Goal: Task Accomplishment & Management: Complete application form

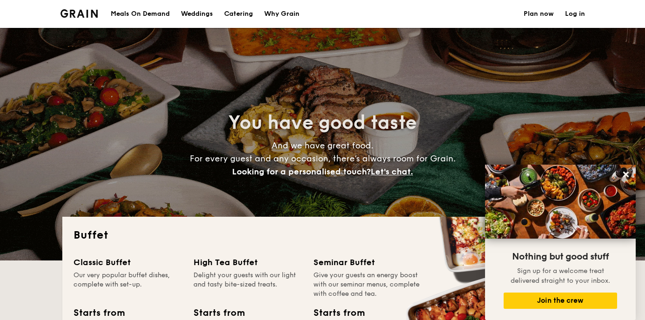
select select
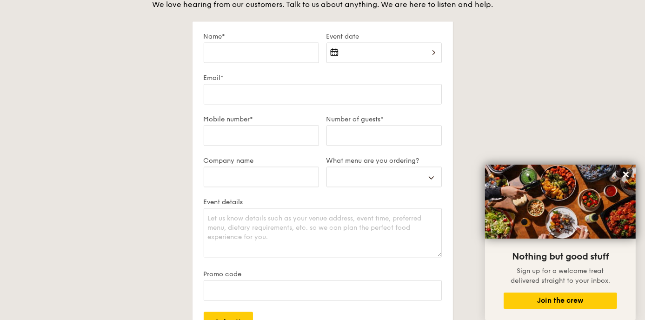
scroll to position [1623, 0]
click at [246, 46] on input "Name*" at bounding box center [261, 51] width 115 height 20
type input "L"
select select
type input "Li"
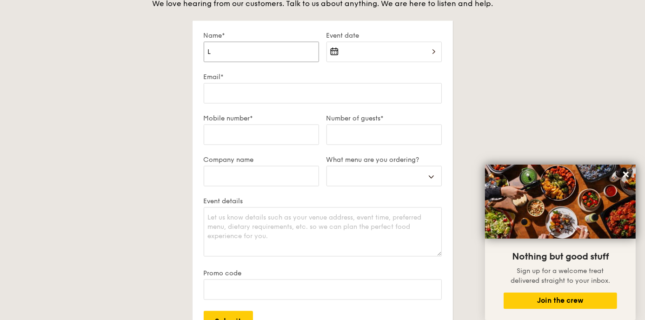
select select
type input "Li"
select select
type input "[PERSON_NAME]"
select select
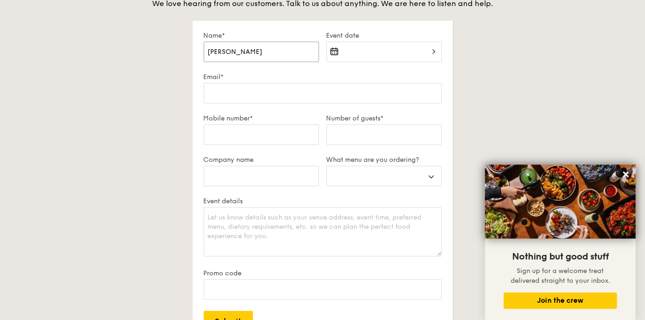
type input "[PERSON_NAME]"
select select
type input "[PERSON_NAME]"
select select
type input "[PERSON_NAME]"
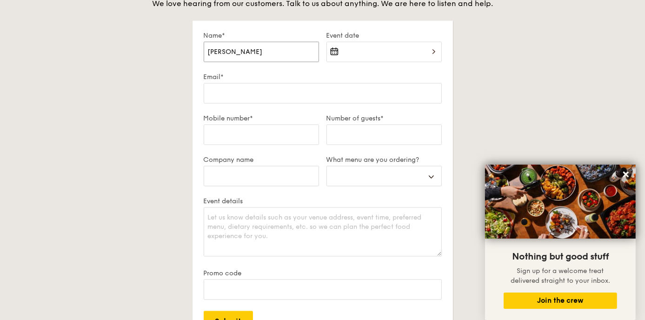
select select
type input "[PERSON_NAME]"
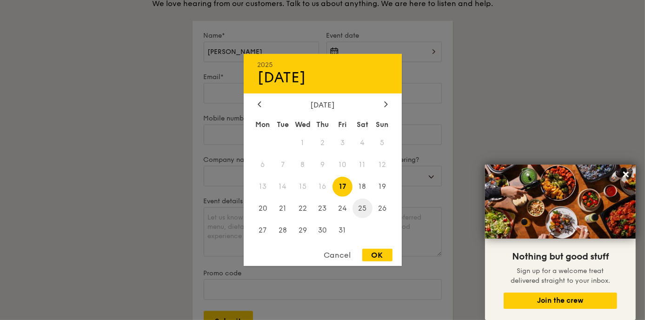
click at [366, 207] on span "25" at bounding box center [362, 208] width 20 height 20
click at [375, 257] on div "OK" at bounding box center [377, 255] width 30 height 13
type input "[DATE]"
select select
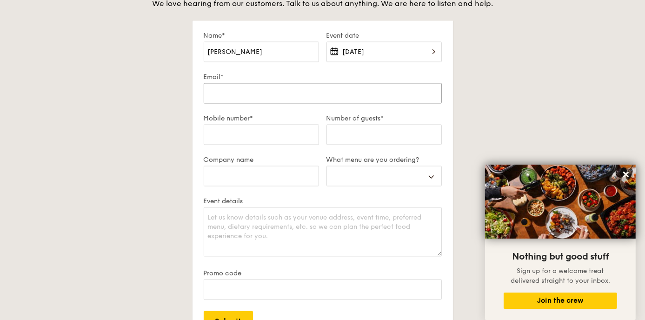
click at [328, 95] on input "Email*" at bounding box center [323, 93] width 238 height 20
type input "[EMAIL_ADDRESS][DOMAIN_NAME]"
select select
click at [358, 133] on input "Number of guests*" at bounding box center [383, 134] width 115 height 20
type input "3"
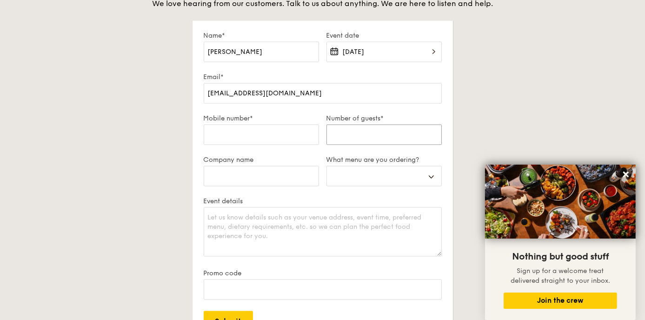
select select
type input "35"
select select
type input "35"
click at [261, 132] on input "Mobile number*" at bounding box center [261, 134] width 115 height 20
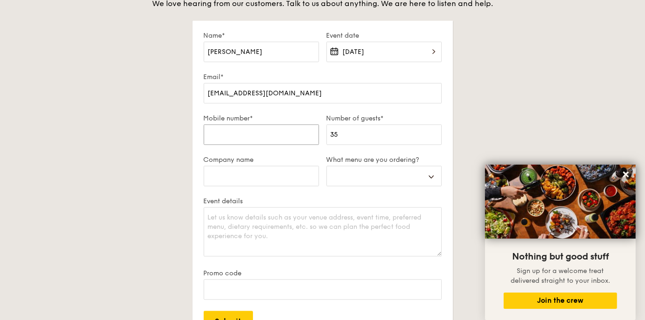
type input "8"
select select
type input "81"
select select
type input "813"
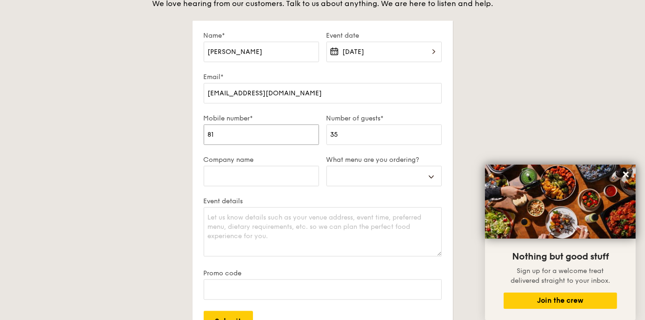
select select
type input "8139"
select select
type input "81398"
select select
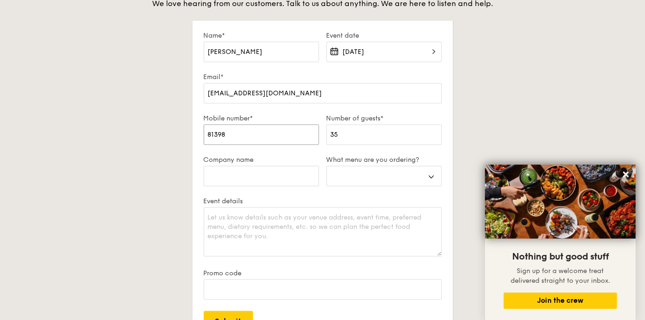
type input "813984"
select select
type input "8139848"
select select
type input "81398482"
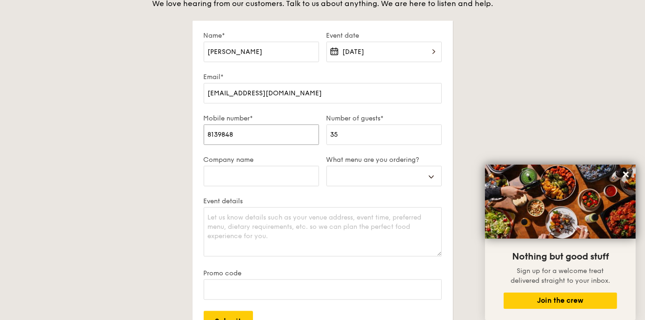
select select
type input "81398482"
click at [338, 218] on textarea "Event details" at bounding box center [323, 231] width 238 height 49
select select
type textarea "H"
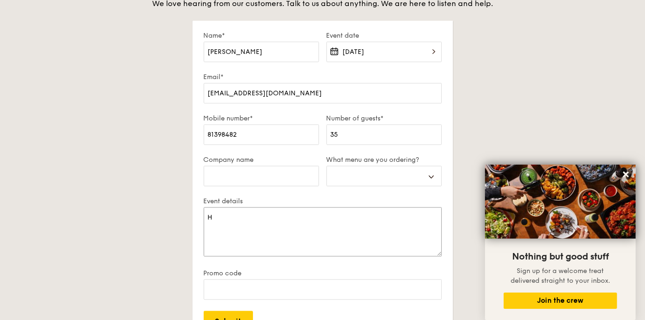
select select
type textarea "Hi"
select select
type textarea "Hi,"
select select
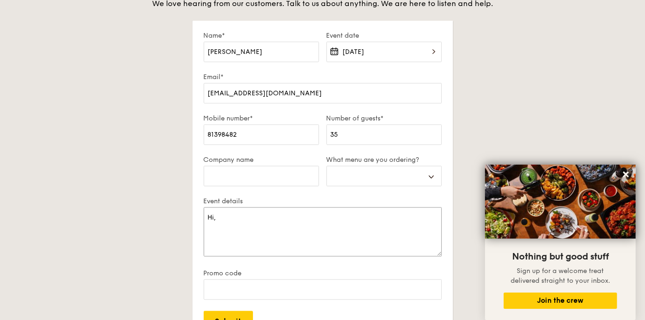
type textarea "Hi,"
select select
type textarea "Hi, j"
select select
type textarea "Hi, ju"
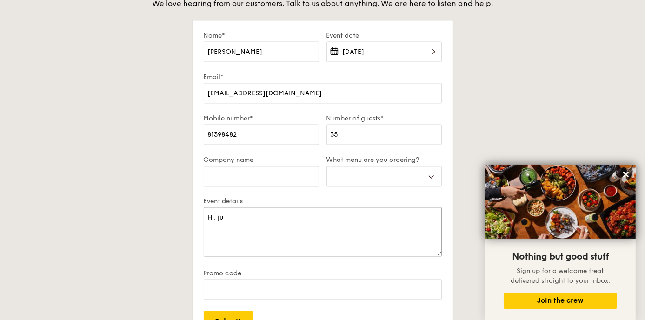
select select
type textarea "Hi, jus"
select select
type textarea "Hi, just"
select select
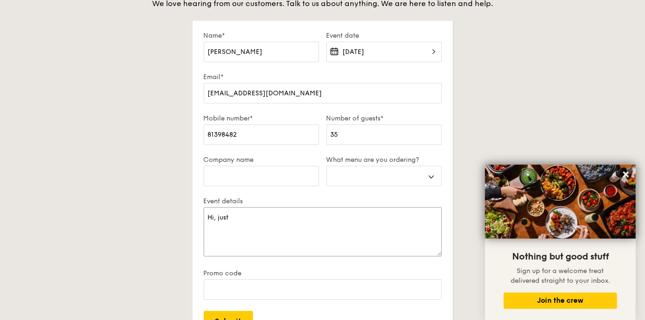
type textarea "Hi, just"
select select
type textarea "Hi, just c"
select select
type textarea "Hi, just ch"
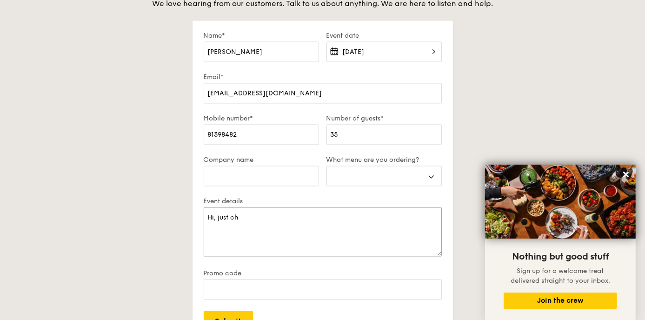
select select
type textarea "Hi, just che"
select select
type textarea "Hi, just chec"
select select
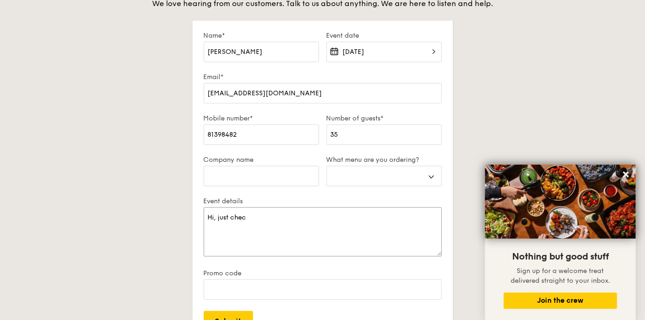
type textarea "Hi, just check"
select select
type textarea "Hi, just [PERSON_NAME]"
select select
type textarea "Hi, just checkin"
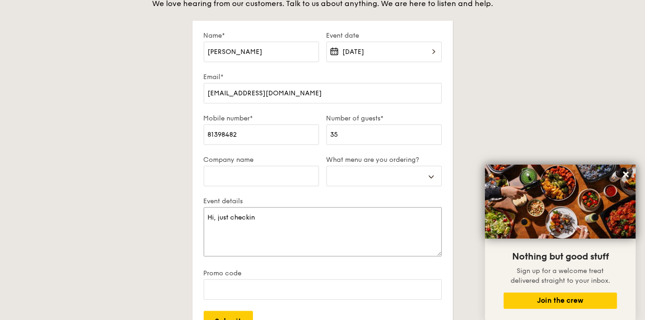
select select
type textarea "Hi, just checking"
select select
type textarea "Hi, just checking"
select select
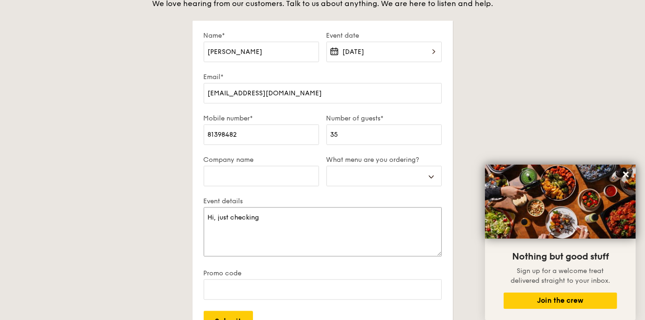
type textarea "Hi, just checking i"
select select
type textarea "Hi, just checking if"
select select
type textarea "Hi, just checking if y"
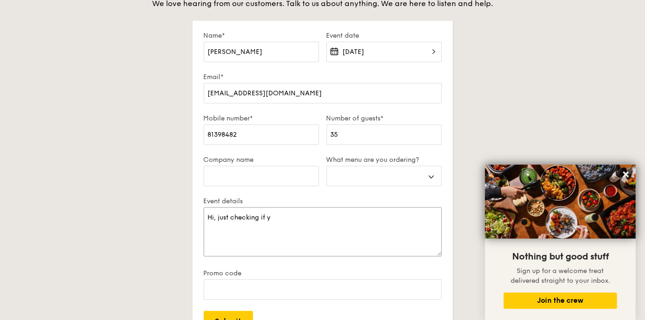
select select
type textarea "Hi, just checking if yo"
select select
type textarea "Hi, just checking if you"
select select
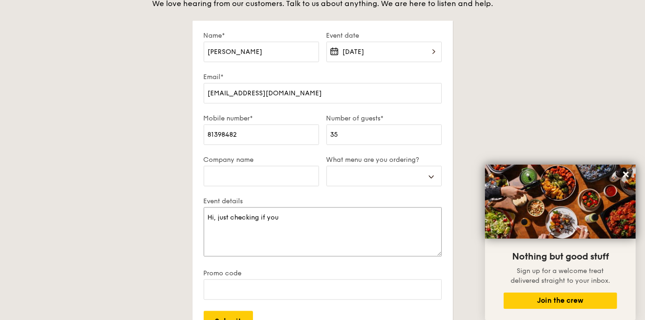
type textarea "Hi, just checking if you"
select select
type textarea "Hi, just checking if you a"
select select
type textarea "Hi, just checking if you ar"
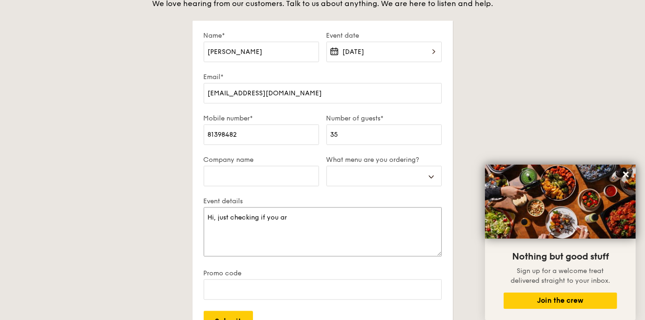
select select
type textarea "Hi, just checking if you are"
select select
type textarea "Hi, just checking if you are"
select select
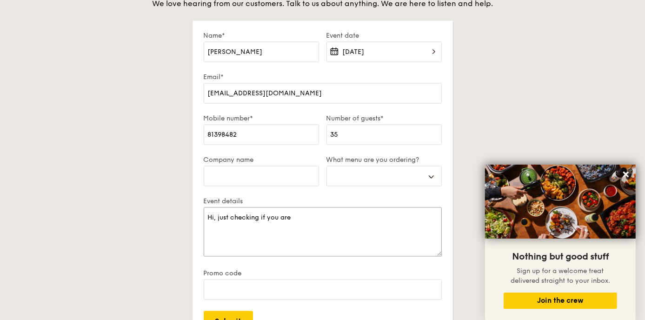
type textarea "Hi, just checking if you are a"
select select
type textarea "Hi, just checking if you are abe"
select select
type textarea "Hi, just checking if you are [PERSON_NAME]"
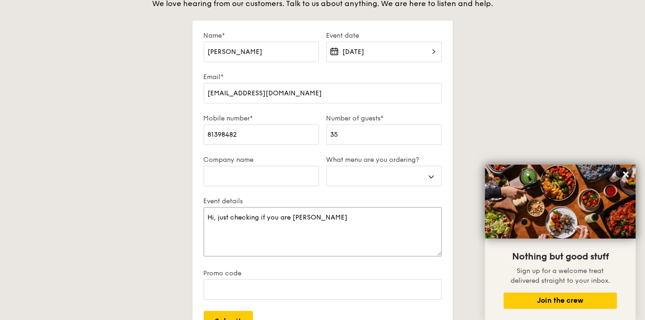
select select
type textarea "Hi, just checking if you are [PERSON_NAME]"
select select
type textarea "Hi, just checking if you are [PERSON_NAME]"
select select
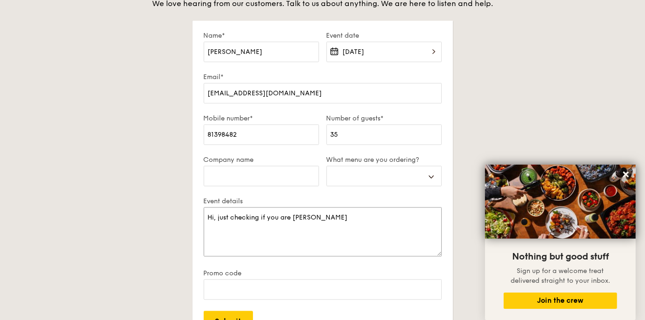
type textarea "Hi, just checking if you are [PERSON_NAME] to"
select select
type textarea "Hi, just checking if you are [PERSON_NAME]"
select select
type textarea "Hi, just checking if you are [PERSON_NAME]"
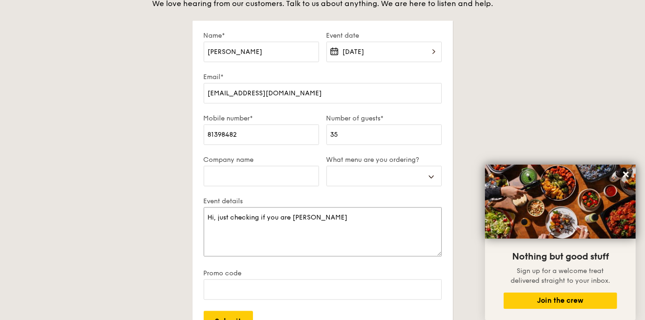
select select
type textarea "Hi, just checking if you are [PERSON_NAME]"
select select
type textarea "Hi, just checking if you are abe"
select select
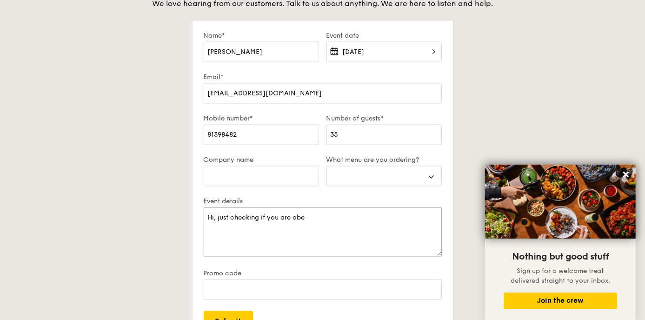
type textarea "Hi, just checking if you are ab"
select select
type textarea "Hi, just checking if you are abl"
select select
type textarea "Hi, just checking if you are able"
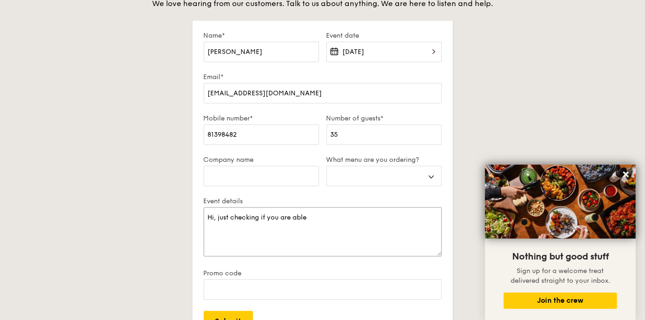
select select
type textarea "Hi, just checking if you are able"
select select
type textarea "Hi, just checking if you are able t"
select select
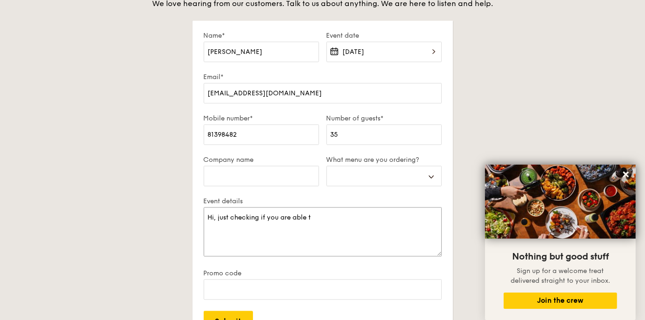
type textarea "Hi, just checking if you are able to"
select select
type textarea "Hi, just checking if you are able to"
select select
type textarea "Hi, just checking if you are able to a"
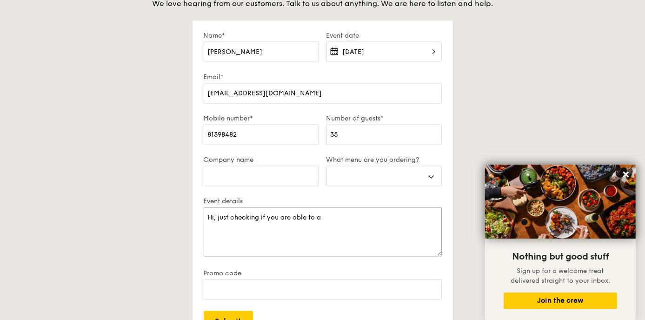
select select
type textarea "Hi, just checking if you are able to ac"
select select
type textarea "Hi, just checking if you are able to acc"
select select
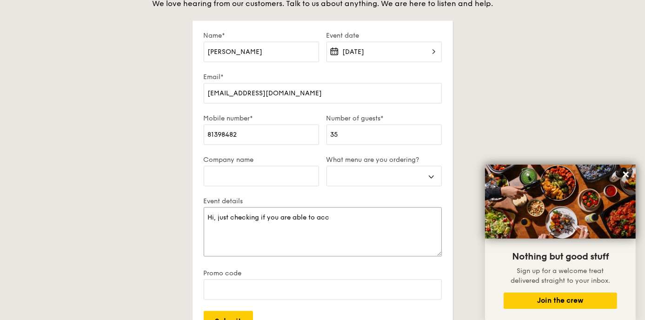
type textarea "Hi, just checking if you are able to acco"
select select
type textarea "Hi, just checking if you are able to accom"
select select
type textarea "Hi, just checking if you are able to accomm"
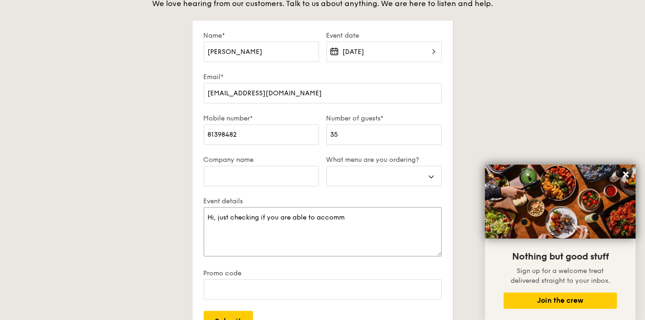
select select
type textarea "Hi, just checking if you are able to accommo"
select select
type textarea "Hi, just checking if you are able to accommod"
select select
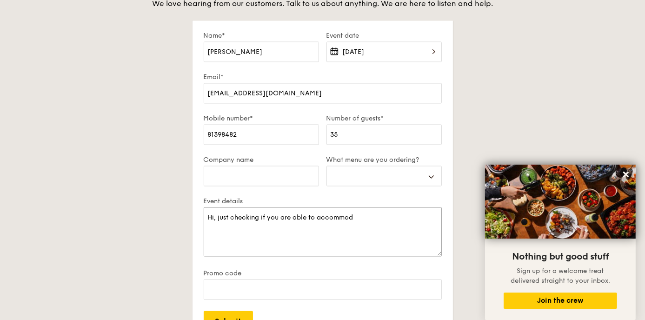
type textarea "Hi, just checking if you are able to accommoda"
select select
type textarea "Hi, just checking if you are able to accommodat"
select select
type textarea "Hi, just checking if you are able to accommodate"
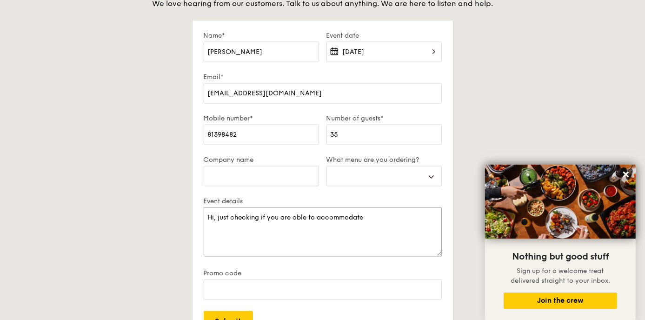
select select
type textarea "Hi, just checking if you are able to accommodate"
select select
type textarea "Hi, just checking if you are able to accommodate d"
select select
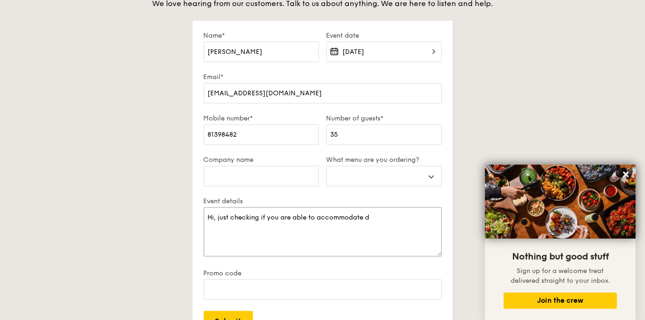
type textarea "Hi, just checking if you are able to accommodate de"
select select
type textarea "Hi, just checking if you are able to accommodate del"
select select
type textarea "Hi, just checking if you are able to accommodate deliv"
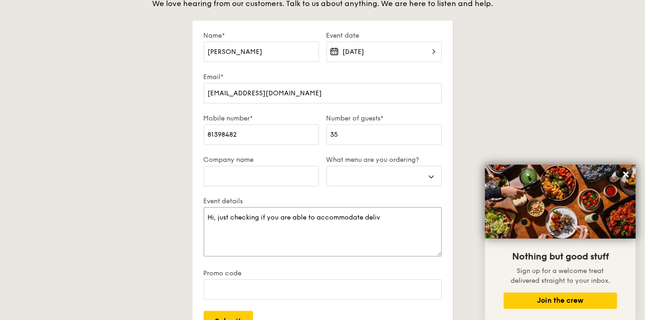
select select
type textarea "Hi, just checking if you are able to accommodate delive"
select select
type textarea "Hi, just checking if you are able to accommodate delivery"
select select
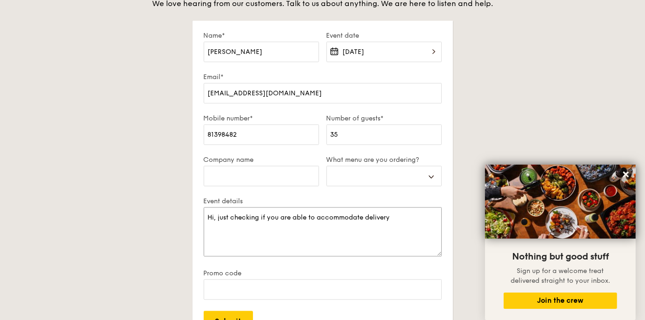
type textarea "Hi, just checking if you are able to accommodate delivery"
select select
type textarea "Hi, just checking if you are able to accommodate delivery b"
select select
type textarea "Hi, just checking if you are able to accommodate delivery by"
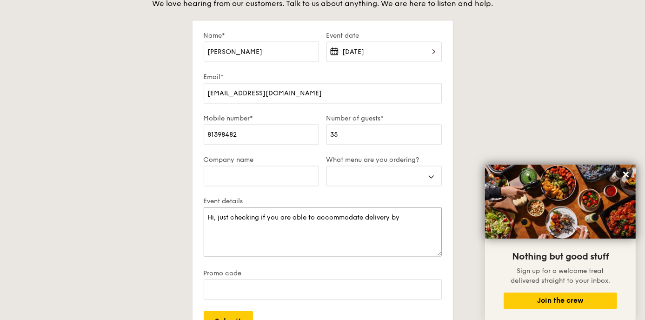
select select
type textarea "Hi, just checking if you are able to accommodate delivery by"
select select
type textarea "Hi, just checking if you are able to accommodate delivery by 8"
select select
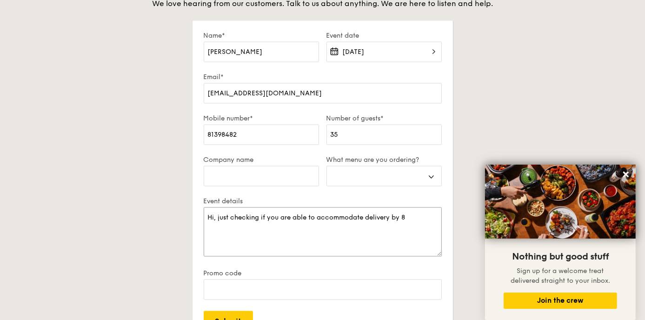
type textarea "Hi, just checking if you are able to accommodate delivery by 8a"
select select
type textarea "Hi, just checking if you are able to accommodate delivery by 8am"
select select
type textarea "Hi, just checking if you are able to accommodate delivery by 8am"
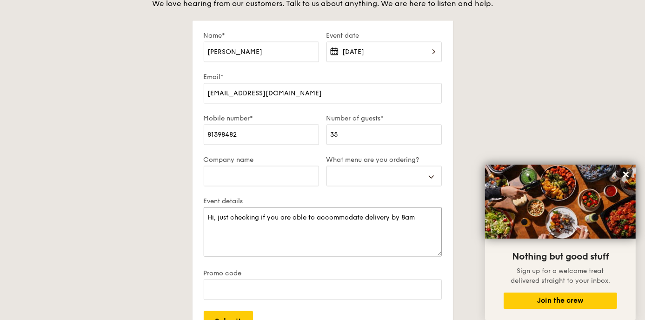
select select
type textarea "Hi, just checking if you are able to accommodate delivery by 8am t"
select select
type textarea "Hi, just checking if you are able to accommodate delivery by 8am to"
select select
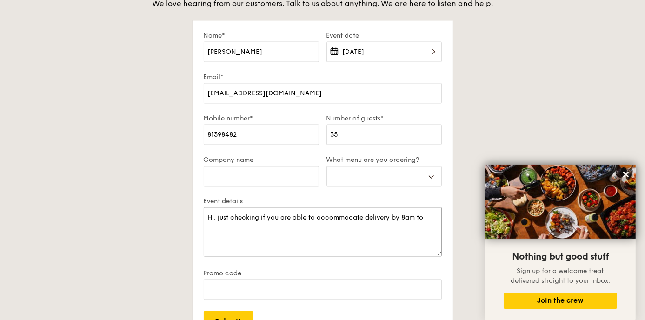
type textarea "Hi, just checking if you are able to accommodate delivery by 8am to"
select select
type textarea "Hi, just checking if you are able to accommodate delivery by 8am to 1"
select select
type textarea "Hi, just checking if you are able to accommodate delivery by 8am to 1"
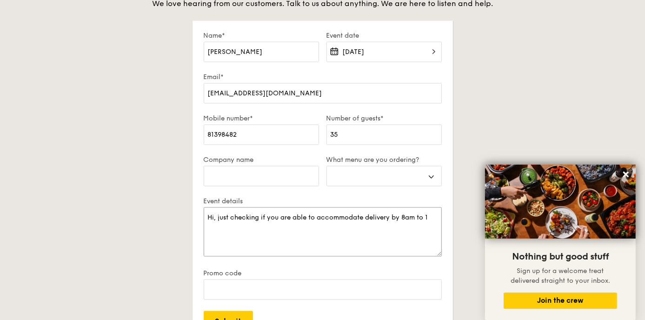
paste textarea "Lorong J Telok Kurau"
select select
type textarea "Hi, just checking if you are able to accommodate delivery by 8am to 1 Lorong J …"
select select
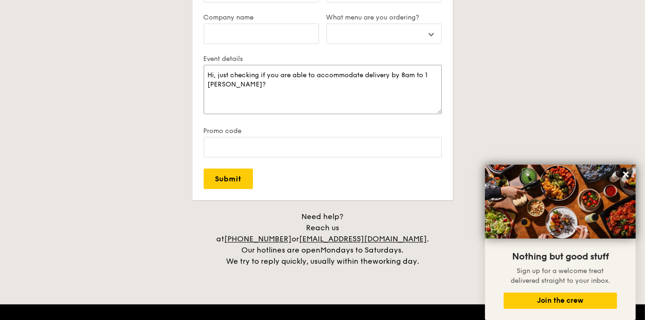
scroll to position [1765, 0]
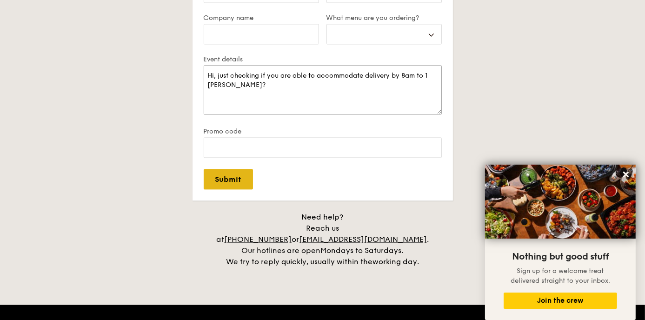
type textarea "Hi, just checking if you are able to accommodate delivery by 8am to 1 [PERSON_N…"
click at [239, 179] on input "Submit" at bounding box center [228, 179] width 49 height 20
select select
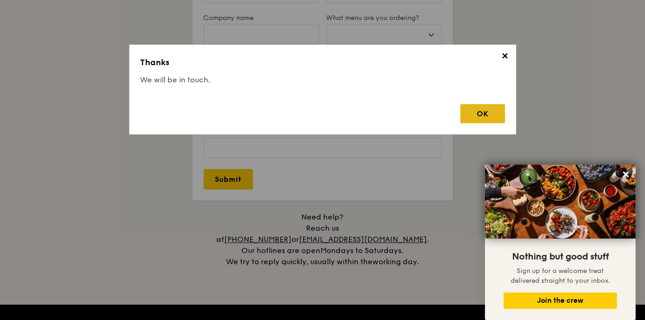
click at [486, 112] on div "OK" at bounding box center [482, 113] width 45 height 19
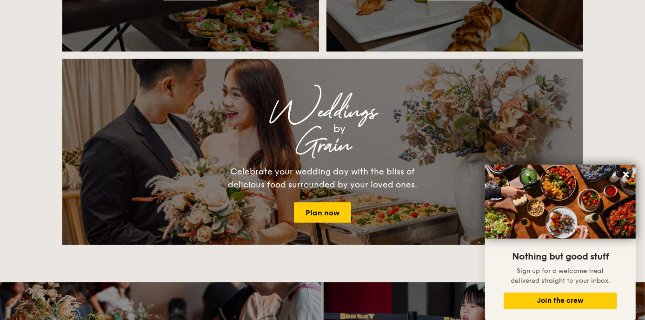
scroll to position [853, 0]
